Goal: Information Seeking & Learning: Learn about a topic

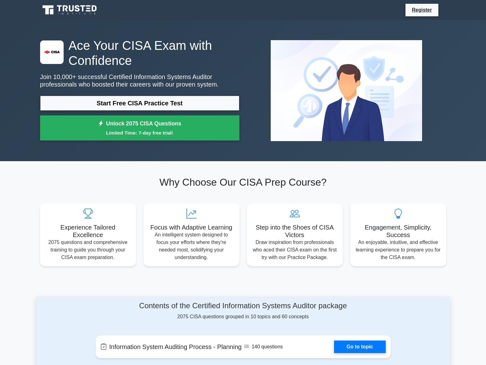
click at [234, 58] on h1 "Ace Your CISA Exam with Confidence" at bounding box center [139, 53] width 199 height 30
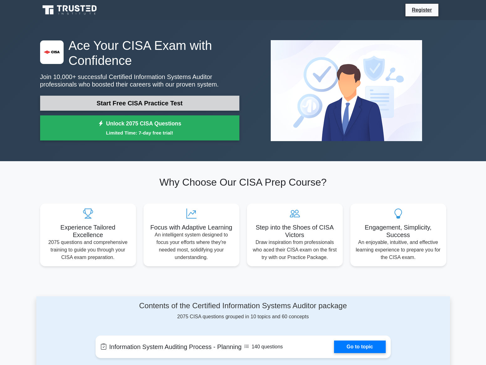
click at [211, 105] on link "Start Free CISA Practice Test" at bounding box center [139, 103] width 199 height 15
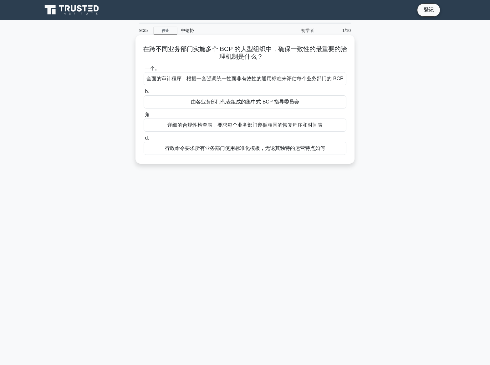
click at [298, 79] on font "全面的审计程序，根据一套强调统一性而非有效性的通用标准来评估每个业务部门的 BCP" at bounding box center [245, 78] width 197 height 5
click at [144, 70] on input "一个。 全面的审计程序，根据一套强调统一性而非有效性的通用标准来评估每个业务部门的 BCP" at bounding box center [144, 68] width 0 height 4
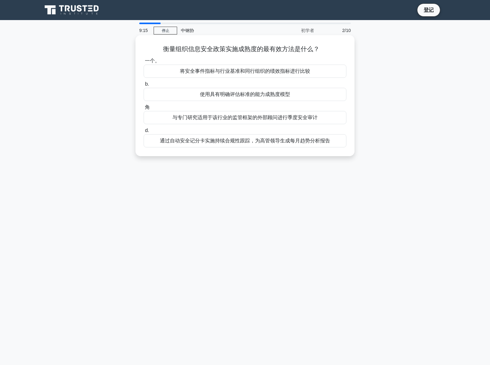
click at [295, 92] on div "使用具有明确评估标准的能力成熟度模型" at bounding box center [245, 94] width 203 height 13
click at [144, 86] on input "b. 使用具有明确评估标准的能力成熟度模型" at bounding box center [144, 84] width 0 height 4
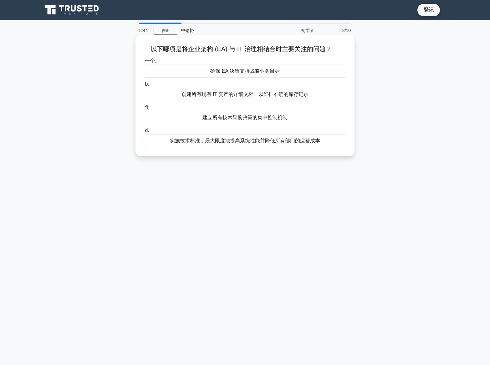
click at [314, 142] on font "实施技术标准，最大限度地提高系统性能并降低所有部门的运营成本" at bounding box center [245, 140] width 150 height 5
click at [144, 132] on input "d. 实施技术标准，最大限度地提高系统性能并降低所有部门的运营成本" at bounding box center [144, 130] width 0 height 4
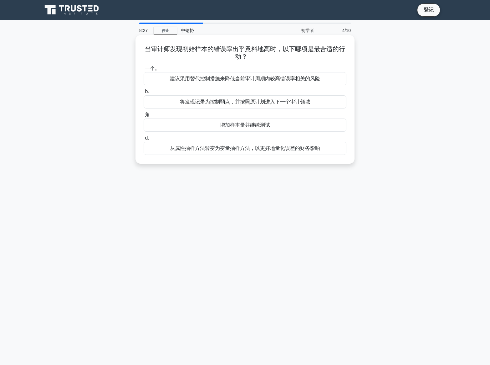
click at [299, 80] on font "建议采用替代控制措施来降低当前审计周期内较高错误率相关的风险" at bounding box center [245, 78] width 150 height 5
click at [144, 70] on input "一个。 建议采用替代控制措施来降低当前审计周期内较高错误率相关的风险" at bounding box center [144, 68] width 0 height 4
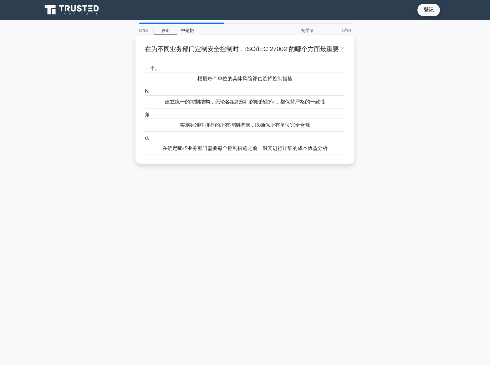
click at [320, 76] on div "根据每个单位的具体风险评估选择控制措施" at bounding box center [245, 78] width 203 height 13
click at [144, 70] on input "一个。 根据每个单位的具体风险评估选择控制措施" at bounding box center [144, 68] width 0 height 4
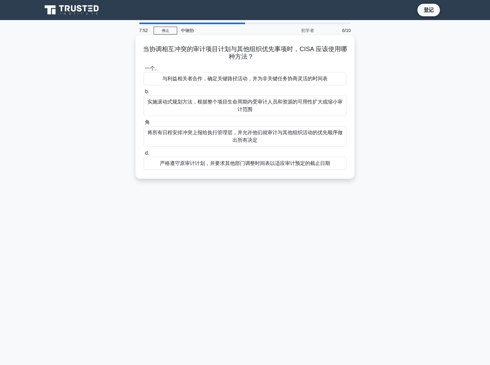
click at [283, 80] on font "与利益相关者合作，确定关键路径活动，并为非关键任务协商灵活的时间表" at bounding box center [245, 78] width 165 height 5
click at [144, 70] on input "一个。 与利益相关者合作，确定关键路径活动，并为非关键任务协商灵活的时间表" at bounding box center [144, 68] width 0 height 4
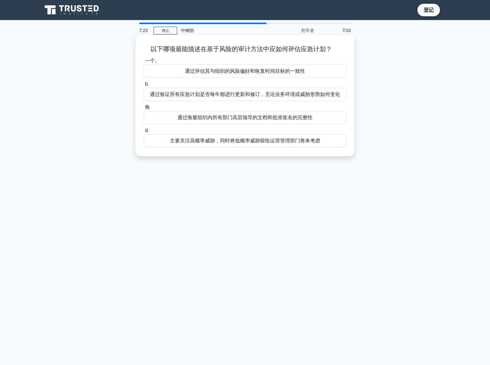
click at [255, 93] on font "通过验证所有应急计划是否每年都进行更新和修订，无论业务环境或威胁形势如何变化" at bounding box center [245, 93] width 190 height 5
click at [144, 86] on input "b. 通过验证所有应急计划是否每年都进行更新和修订，无论业务环境或威胁形势如何变化" at bounding box center [144, 84] width 0 height 4
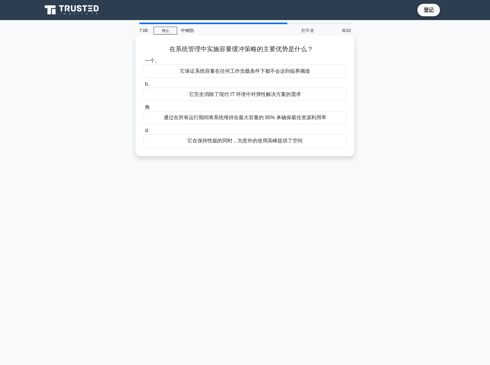
click at [248, 141] on font "它在保持性能的同时，为意外的使用高峰提供了空间" at bounding box center [245, 140] width 115 height 5
click at [144, 132] on input "d. 它在保持性能的同时，为意外的使用高峰提供了空间" at bounding box center [144, 130] width 0 height 4
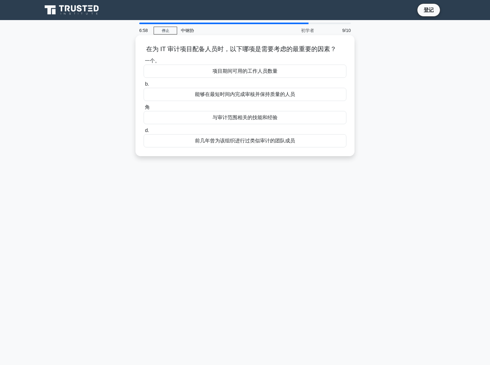
click at [258, 116] on font "与审计范围相关的技能和经验" at bounding box center [245, 117] width 65 height 5
click at [144, 109] on input "角 与审计范围相关的技能和经验" at bounding box center [144, 107] width 0 height 4
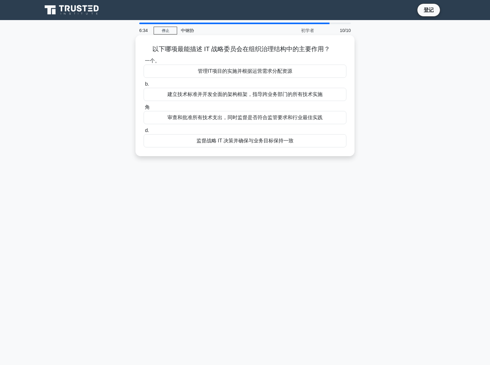
click at [260, 120] on font "审查和批准所有技术支出，同时监督是否符合监管要求和行业最佳实践" at bounding box center [245, 117] width 155 height 5
click at [144, 109] on input "角 审查和批准所有技术支出，同时监督是否符合监管要求和行业最佳实践" at bounding box center [144, 107] width 0 height 4
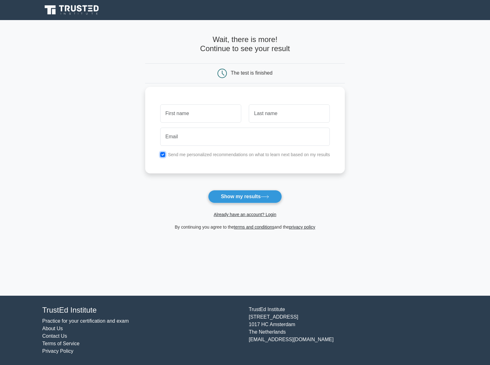
click at [163, 154] on input "checkbox" at bounding box center [162, 154] width 5 height 5
checkbox input "false"
click at [187, 113] on input "text" at bounding box center [200, 113] width 81 height 18
type input "K"
click at [252, 112] on input "text" at bounding box center [289, 113] width 81 height 18
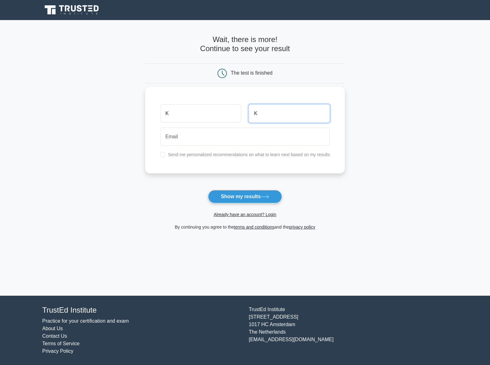
type input "K"
click at [231, 137] on input "email" at bounding box center [245, 136] width 170 height 18
type input "pascaljing@gmail.com"
click at [249, 198] on button "Show my results" at bounding box center [245, 196] width 74 height 13
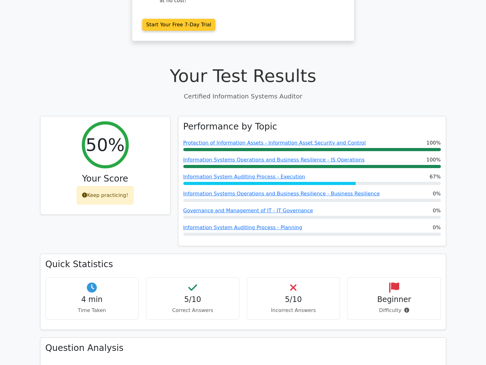
scroll to position [157, 0]
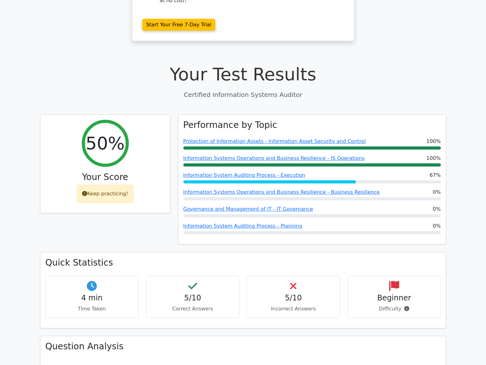
click at [110, 199] on div "50% Your Score Keep practicing!" at bounding box center [105, 183] width 138 height 138
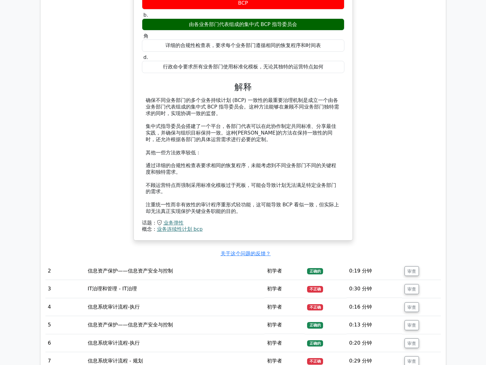
scroll to position [721, 0]
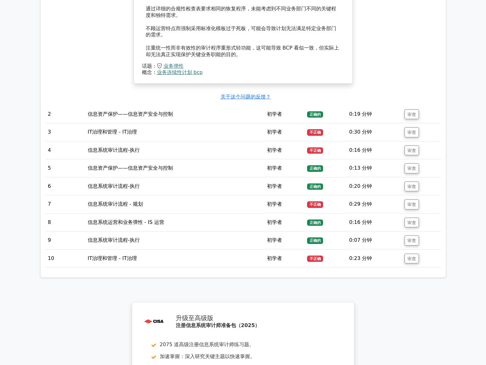
click at [122, 129] on font "IT治理和管理 - IT治理" at bounding box center [112, 132] width 49 height 6
click at [415, 127] on button "审查" at bounding box center [411, 132] width 14 height 10
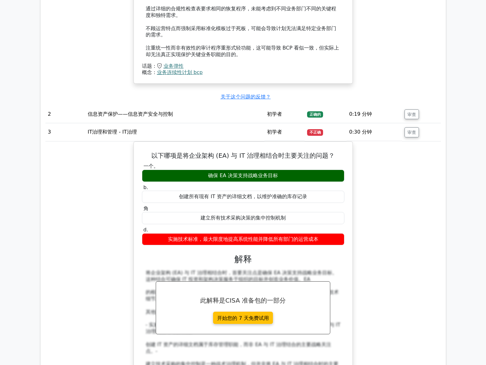
scroll to position [909, 0]
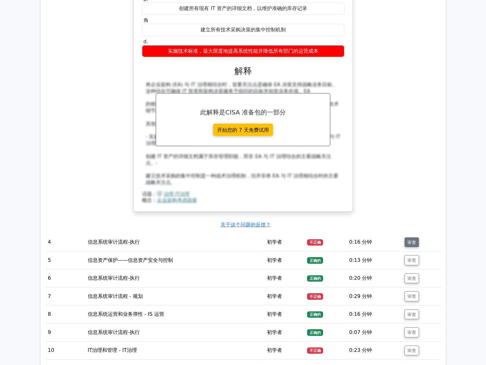
click at [412, 239] on font "审查" at bounding box center [411, 241] width 9 height 5
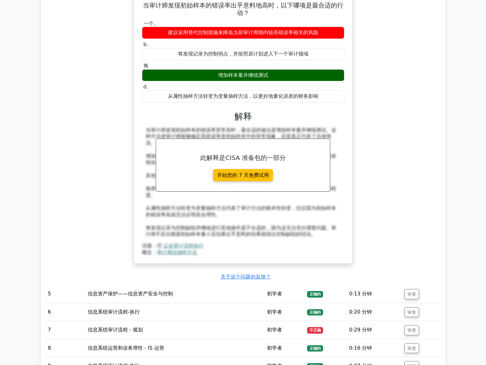
scroll to position [1254, 0]
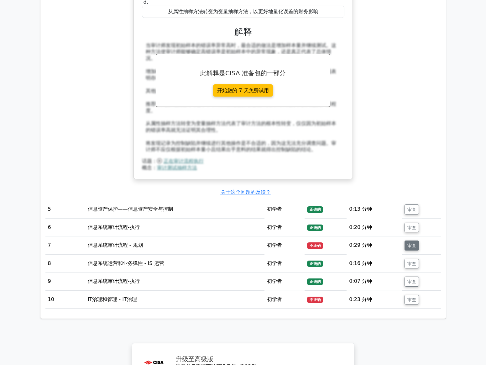
click at [412, 243] on font "审查" at bounding box center [411, 245] width 9 height 5
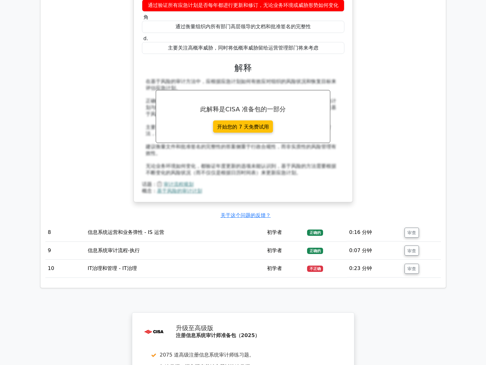
scroll to position [1630, 0]
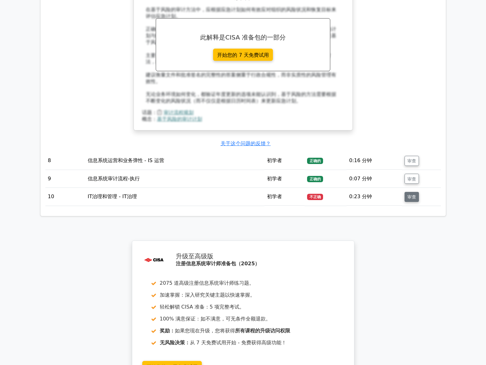
click at [412, 194] on font "审查" at bounding box center [411, 196] width 9 height 5
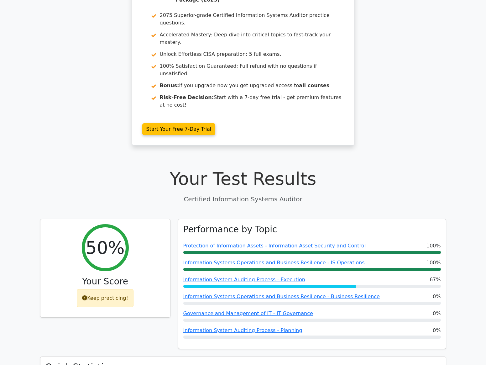
scroll to position [0, 0]
